Goal: Task Accomplishment & Management: Manage account settings

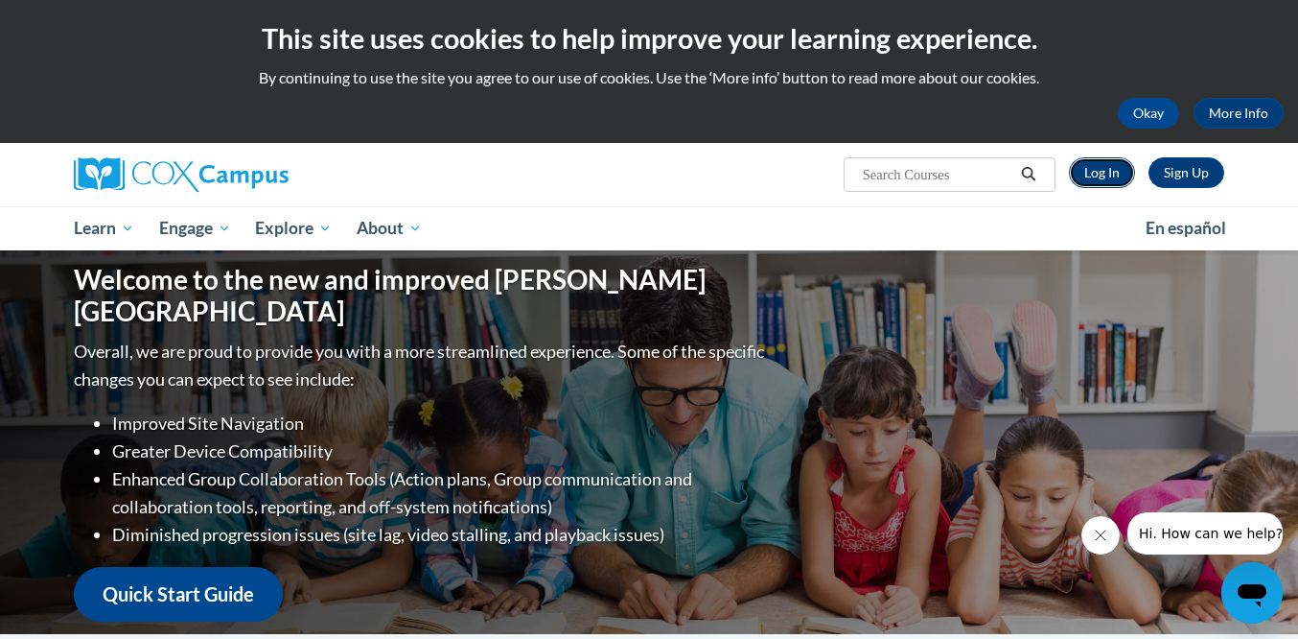
click at [1106, 174] on link "Log In" at bounding box center [1102, 172] width 66 height 31
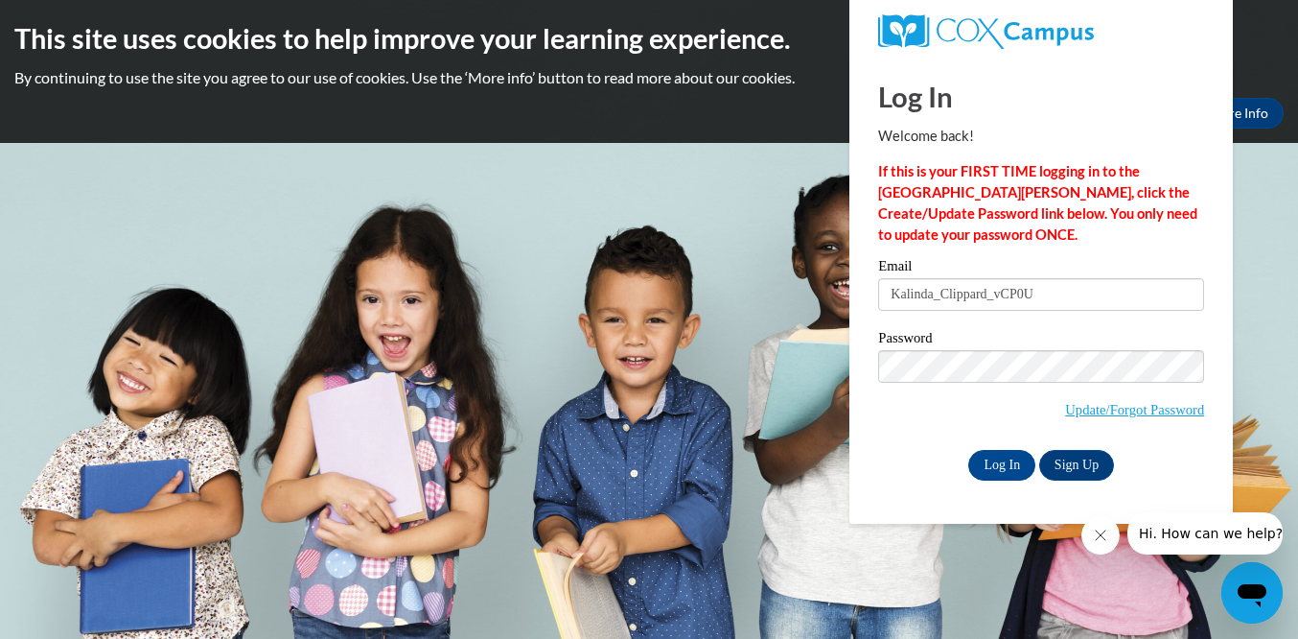
drag, startPoint x: 1052, startPoint y: 299, endPoint x: 847, endPoint y: 292, distance: 205.4
click at [878, 292] on input "Kalinda_Clippard_vCP0U" at bounding box center [1041, 294] width 326 height 33
type input "Kalinda_Clippard_vCP0U"
click at [1115, 272] on label "Email" at bounding box center [1041, 268] width 326 height 19
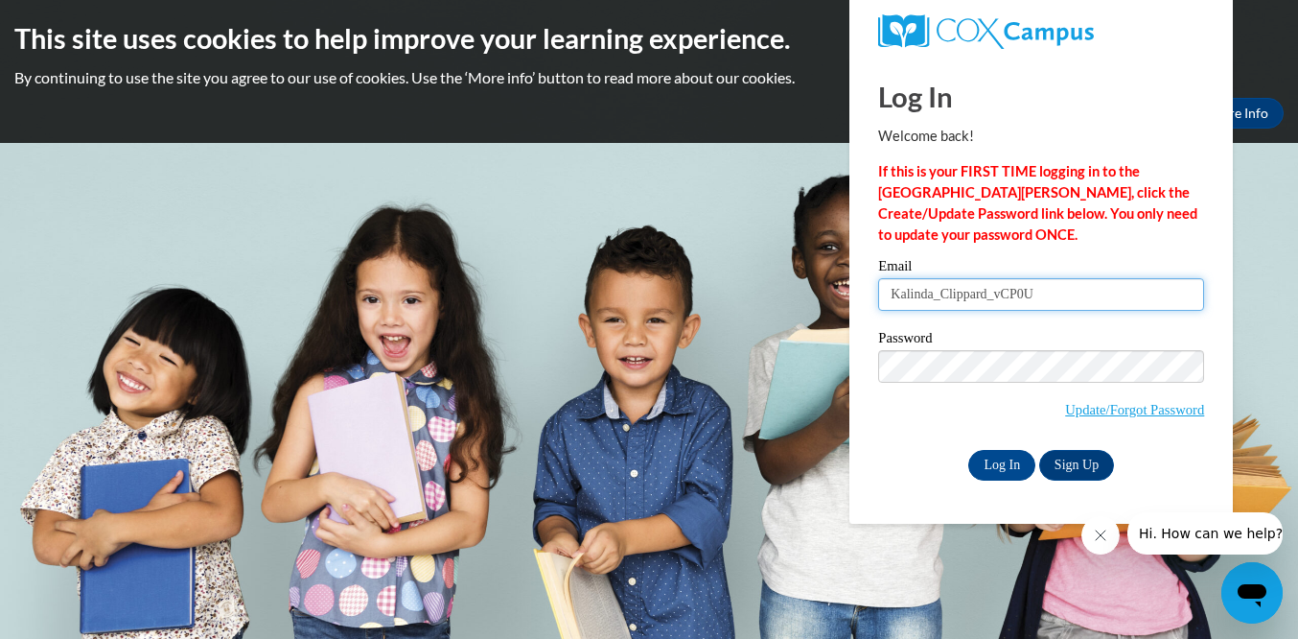
click at [1115, 278] on input "Kalinda_Clippard_vCP0U" at bounding box center [1041, 294] width 326 height 33
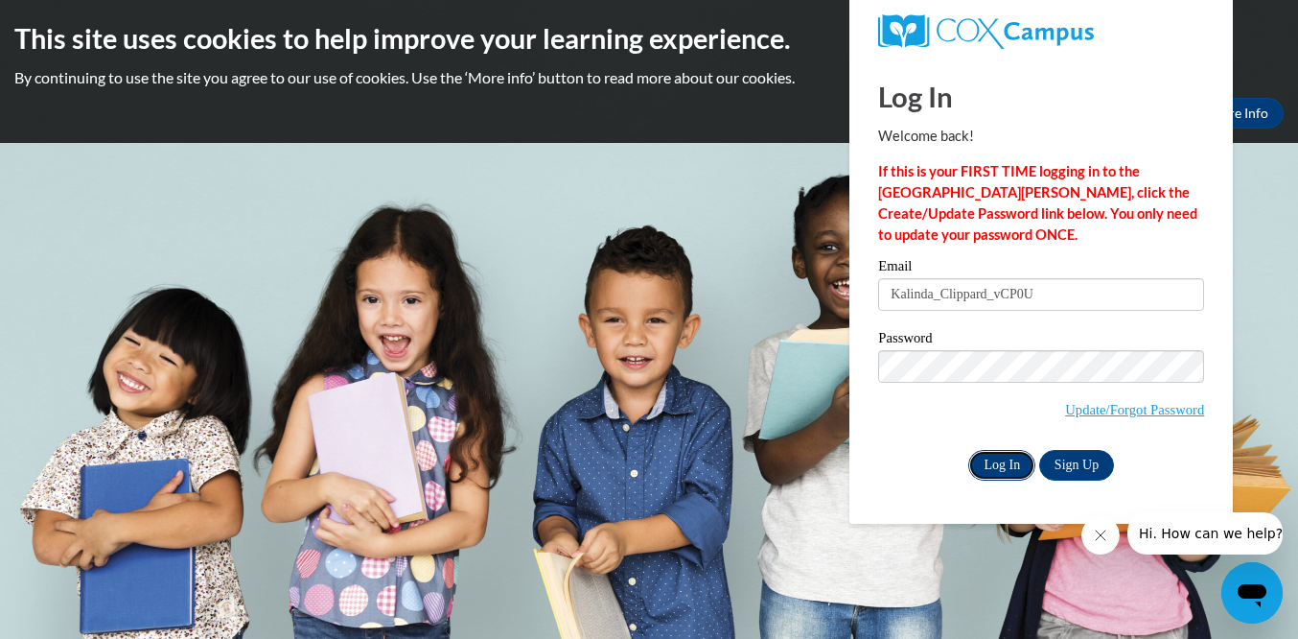
click at [1008, 467] on input "Log In" at bounding box center [1002, 465] width 67 height 31
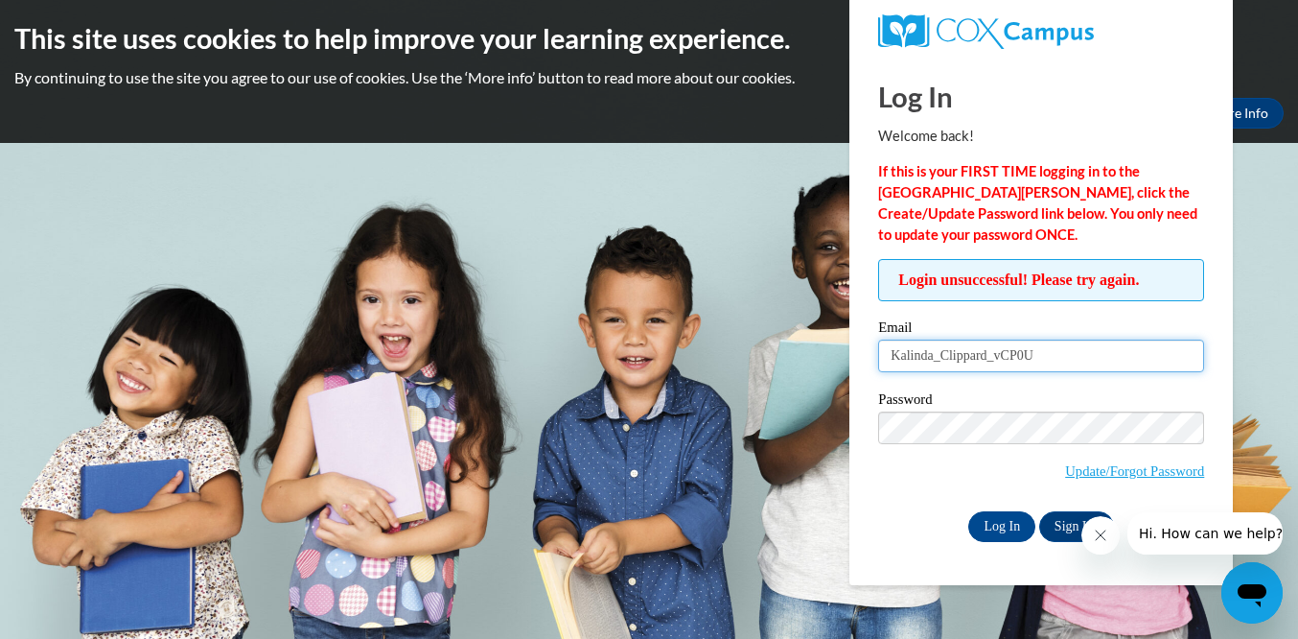
drag, startPoint x: 1064, startPoint y: 346, endPoint x: 890, endPoint y: 326, distance: 175.7
click at [887, 339] on input "Kalinda_Clippard_vCP0U" at bounding box center [1041, 355] width 326 height 33
click at [1124, 301] on span "Login unsuccessful! Please try again." at bounding box center [1041, 280] width 326 height 42
drag, startPoint x: 1078, startPoint y: 359, endPoint x: 819, endPoint y: 357, distance: 258.9
click at [878, 357] on input "Kalinda_Clippard_vCP0U" at bounding box center [1041, 355] width 326 height 33
